Goal: Navigation & Orientation: Find specific page/section

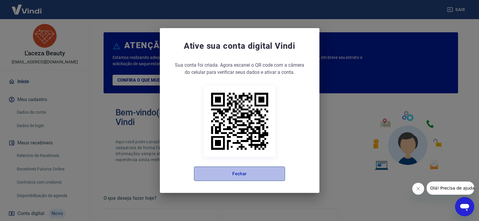
click at [248, 170] on button "Fechar" at bounding box center [239, 174] width 91 height 14
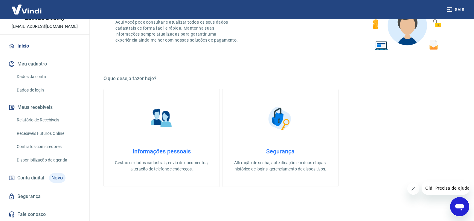
scroll to position [307, 0]
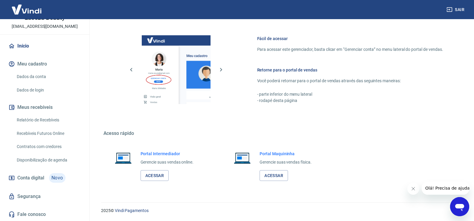
click at [139, 174] on div "Portal Intermediador Gerencie suas vendas online. Acessar" at bounding box center [162, 166] width 116 height 45
click at [145, 176] on link "Acessar" at bounding box center [155, 175] width 28 height 11
